Goal: Information Seeking & Learning: Learn about a topic

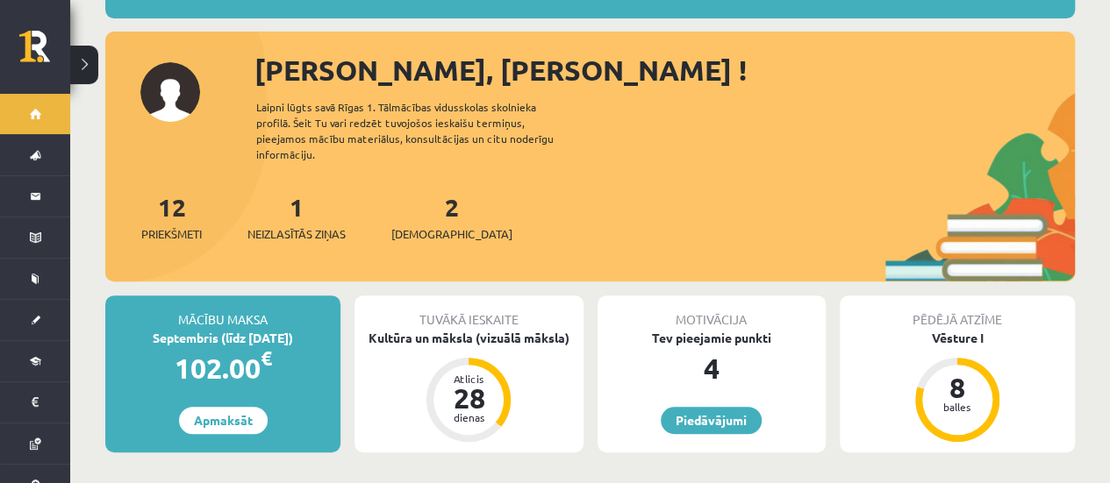
scroll to position [178, 0]
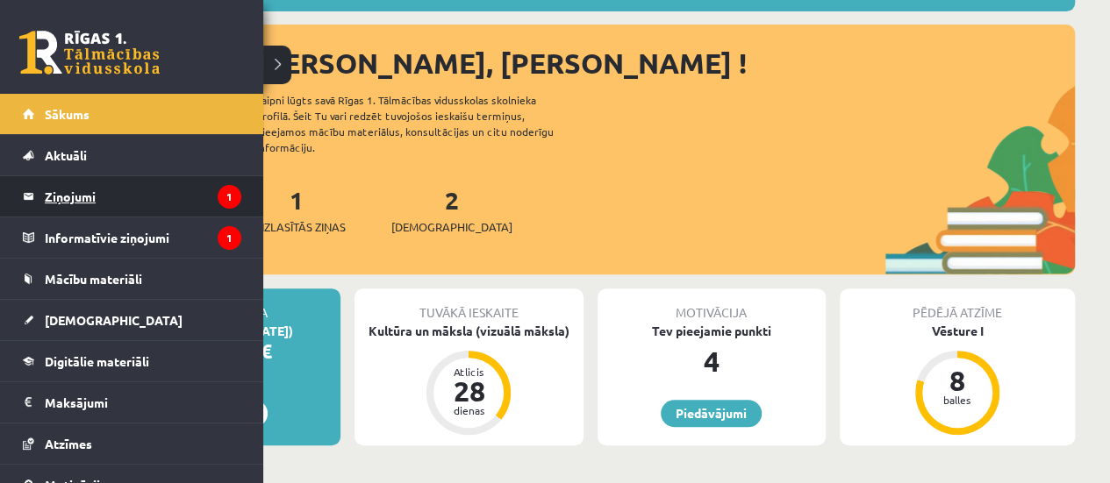
click at [68, 204] on legend "Ziņojumi 1" at bounding box center [143, 196] width 197 height 40
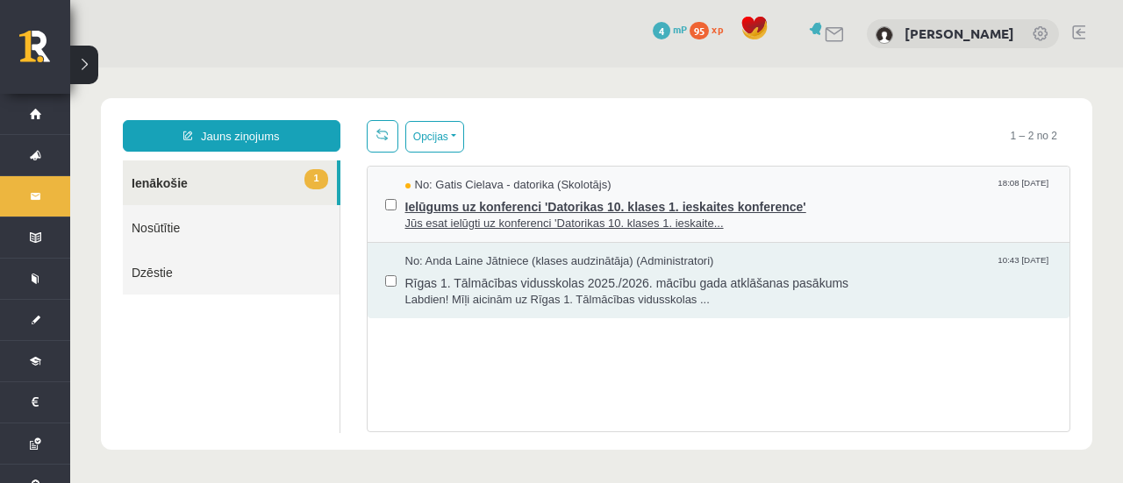
click at [606, 199] on span "Ielūgums uz konferenci 'Datorikas 10. klases 1. ieskaites konference'" at bounding box center [728, 205] width 647 height 22
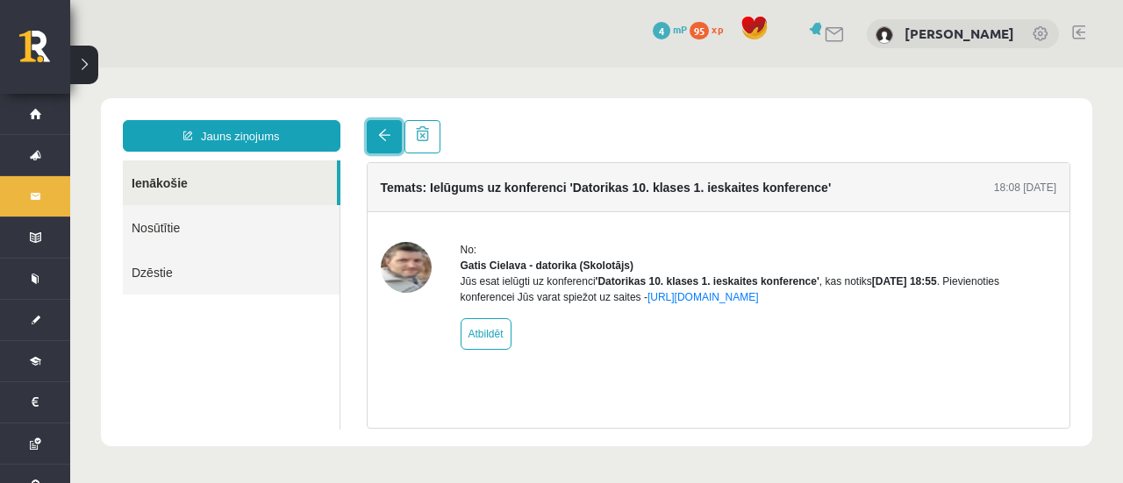
click at [379, 139] on span at bounding box center [384, 135] width 12 height 12
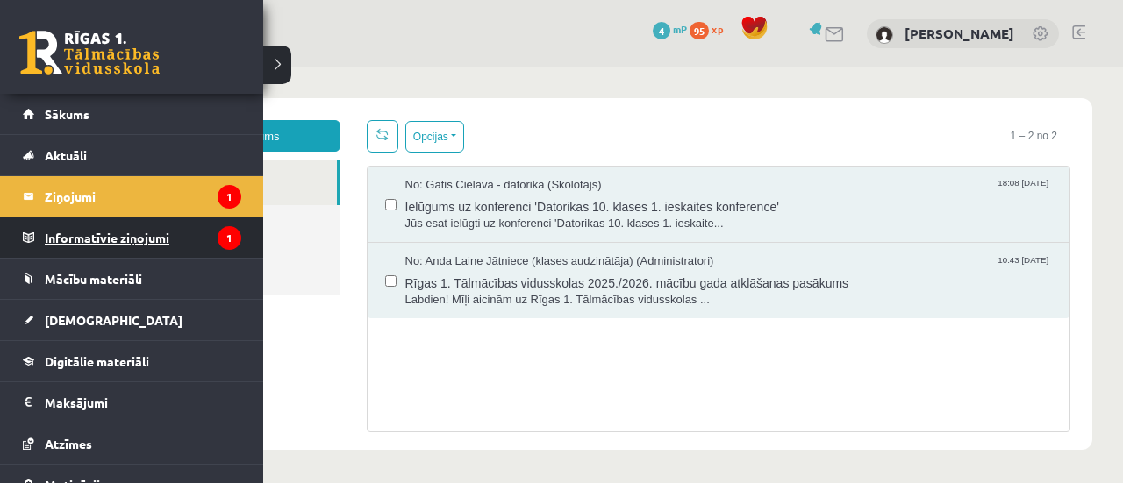
click at [86, 235] on legend "Informatīvie ziņojumi 1" at bounding box center [143, 238] width 197 height 40
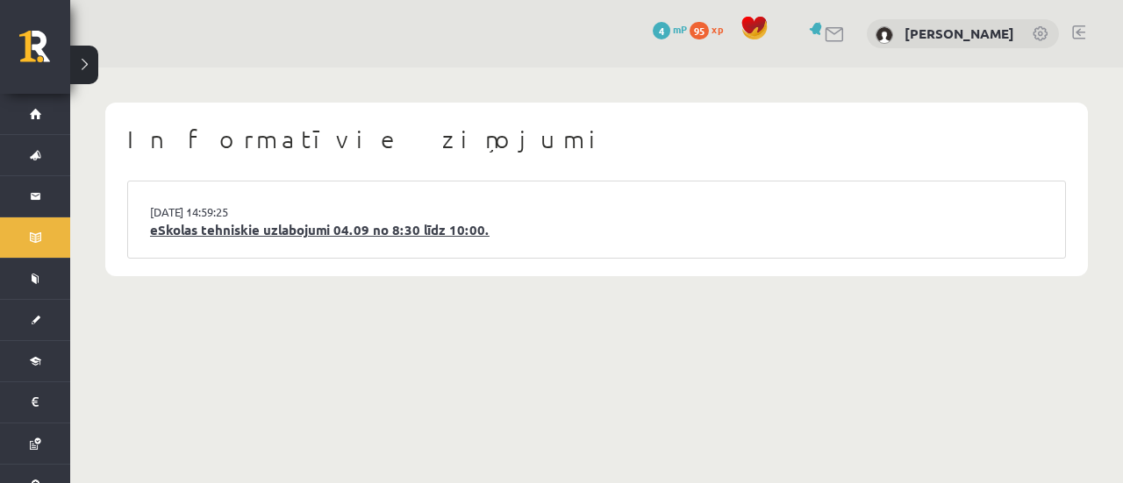
click at [301, 230] on link "eSkolas tehniskie uzlabojumi 04.09 no 8:30 līdz 10:00." at bounding box center [596, 230] width 893 height 20
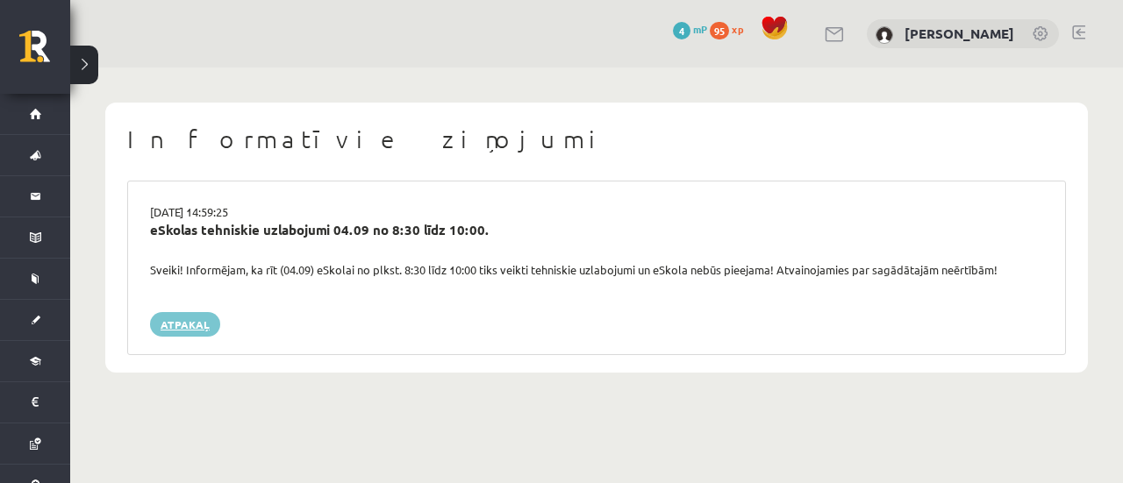
click at [200, 323] on link "Atpakaļ" at bounding box center [185, 324] width 70 height 25
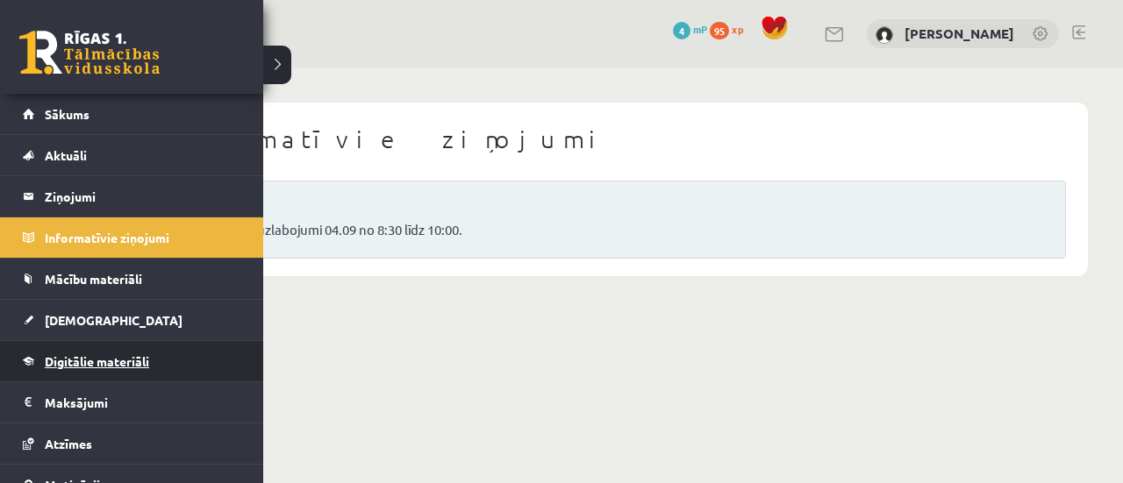
click at [105, 367] on link "Digitālie materiāli" at bounding box center [132, 361] width 218 height 40
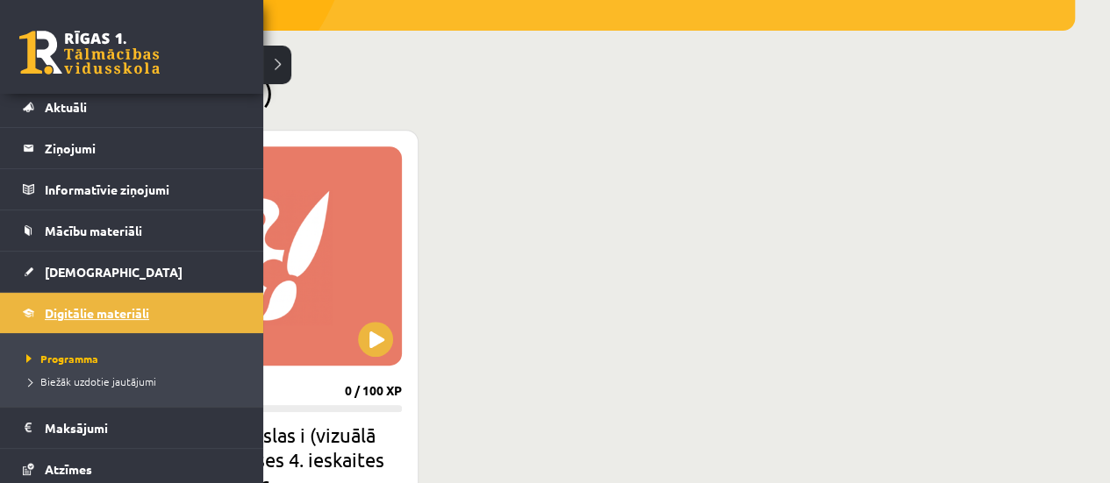
scroll to position [174, 0]
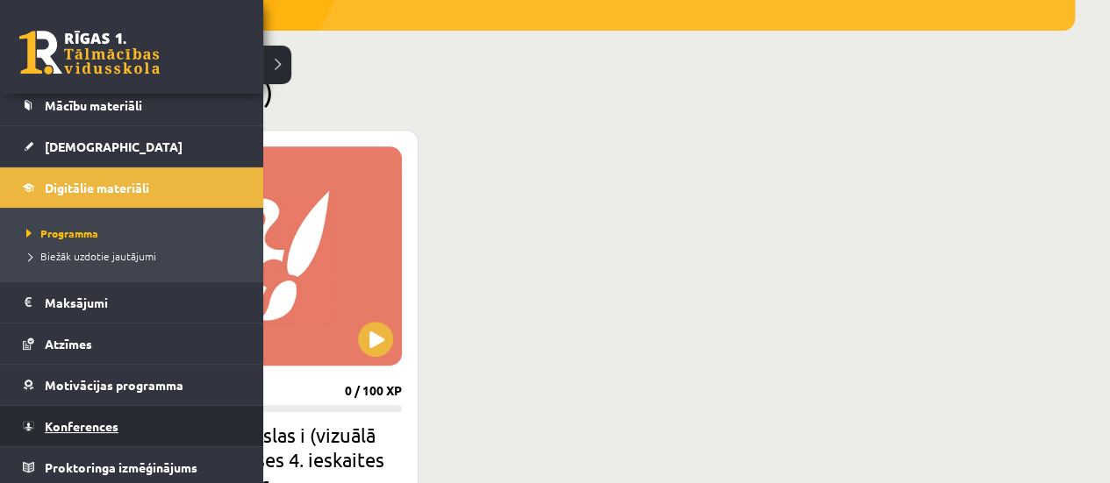
click at [123, 419] on link "Konferences" at bounding box center [132, 426] width 218 height 40
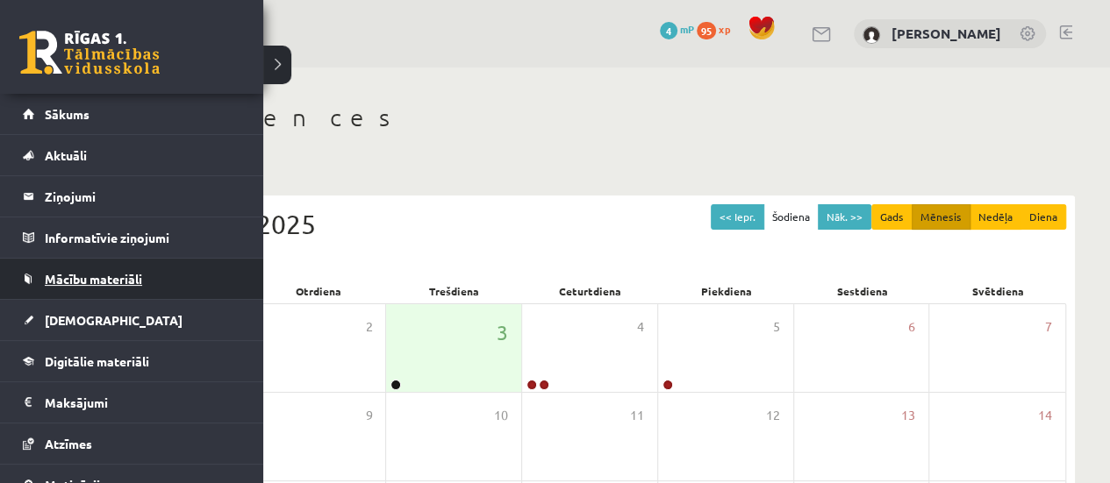
click at [108, 288] on link "Mācību materiāli" at bounding box center [132, 279] width 218 height 40
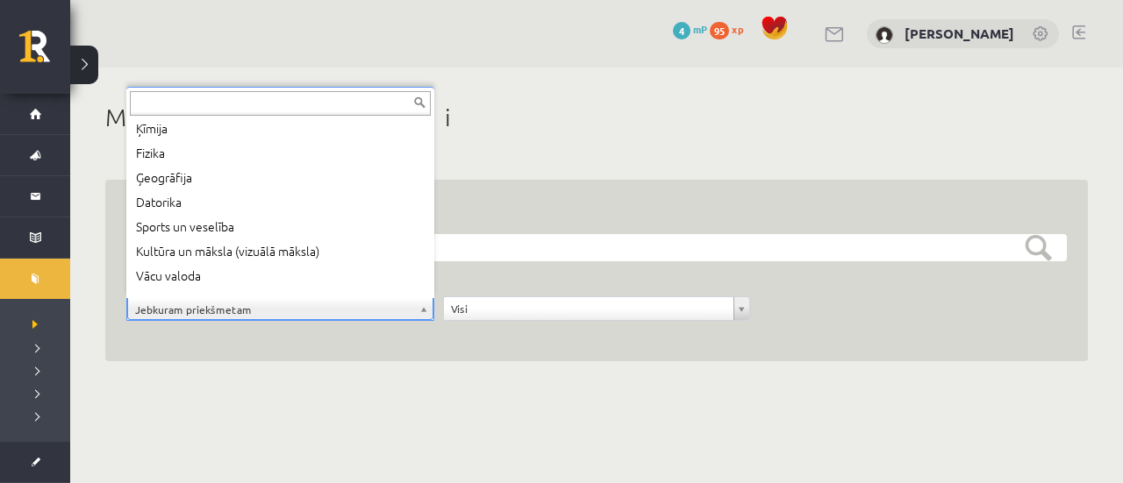
scroll to position [144, 0]
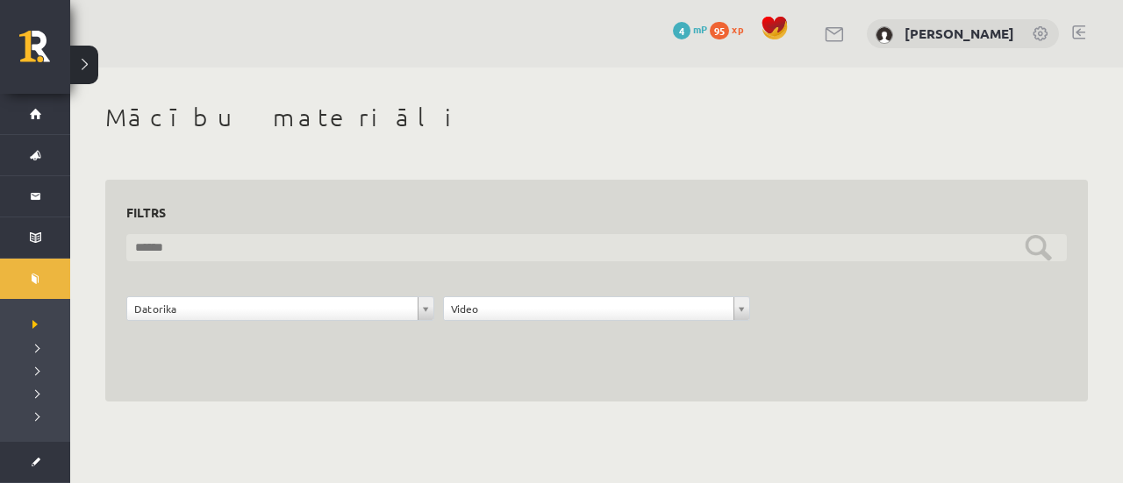
click at [1031, 248] on input "text" at bounding box center [596, 247] width 941 height 27
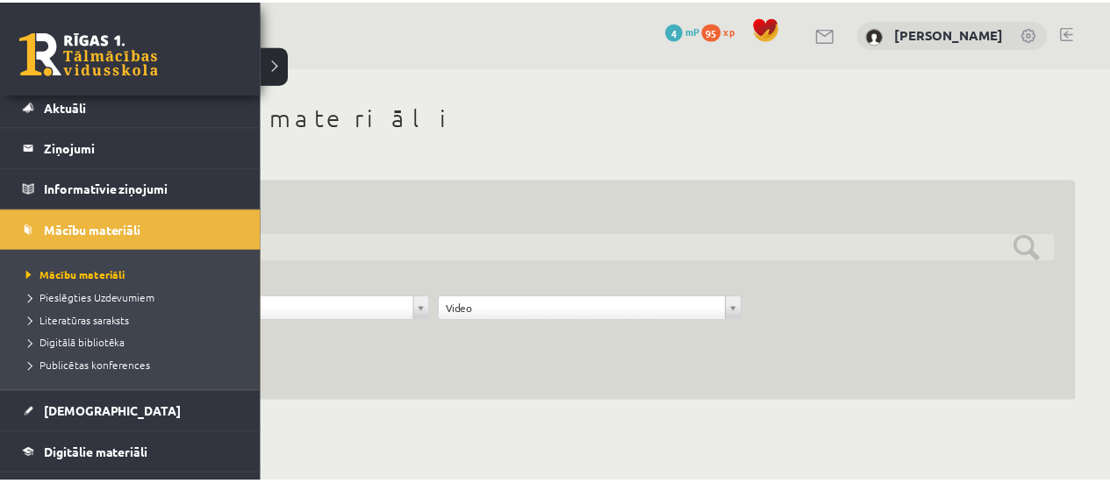
scroll to position [55, 0]
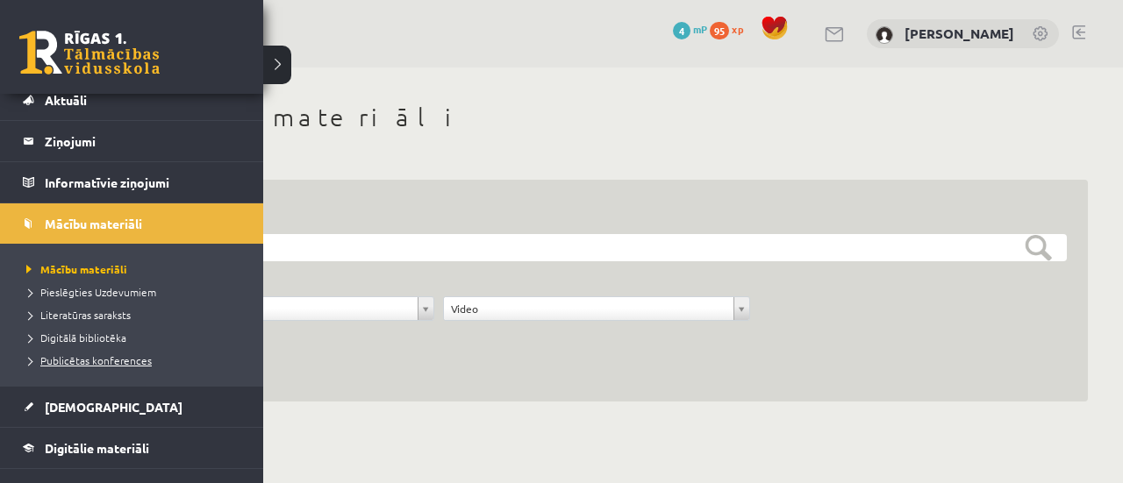
click at [118, 361] on span "Publicētas konferences" at bounding box center [87, 361] width 130 height 14
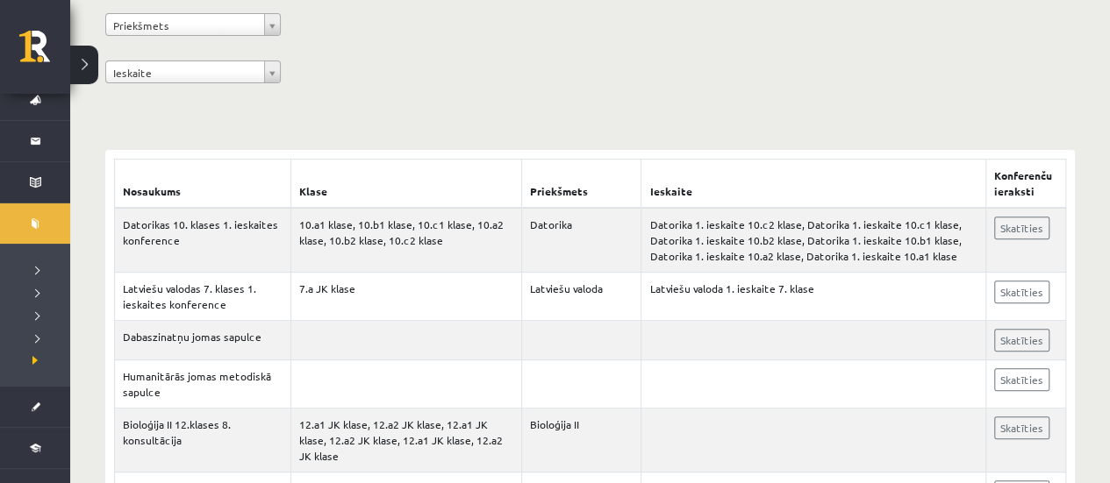
scroll to position [237, 0]
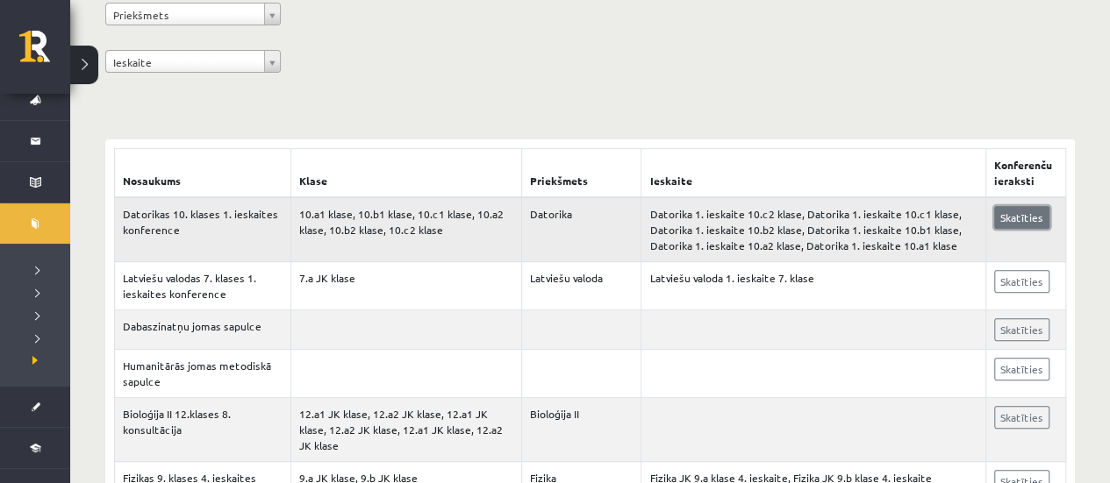
click at [1009, 213] on link "Skatīties" at bounding box center [1021, 217] width 55 height 23
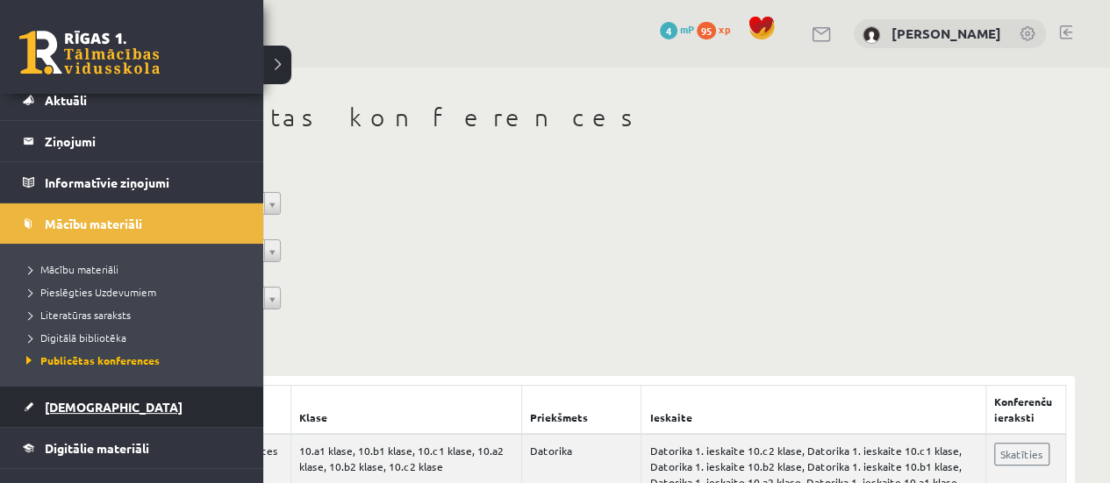
click at [75, 407] on span "[DEMOGRAPHIC_DATA]" at bounding box center [114, 407] width 138 height 16
